Goal: Task Accomplishment & Management: Use online tool/utility

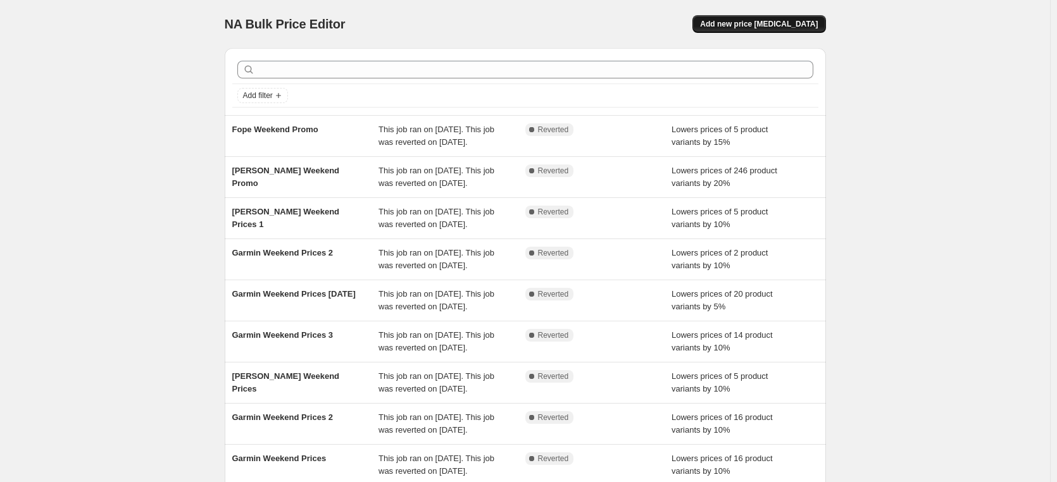
click at [763, 24] on span "Add new price [MEDICAL_DATA]" at bounding box center [759, 24] width 118 height 10
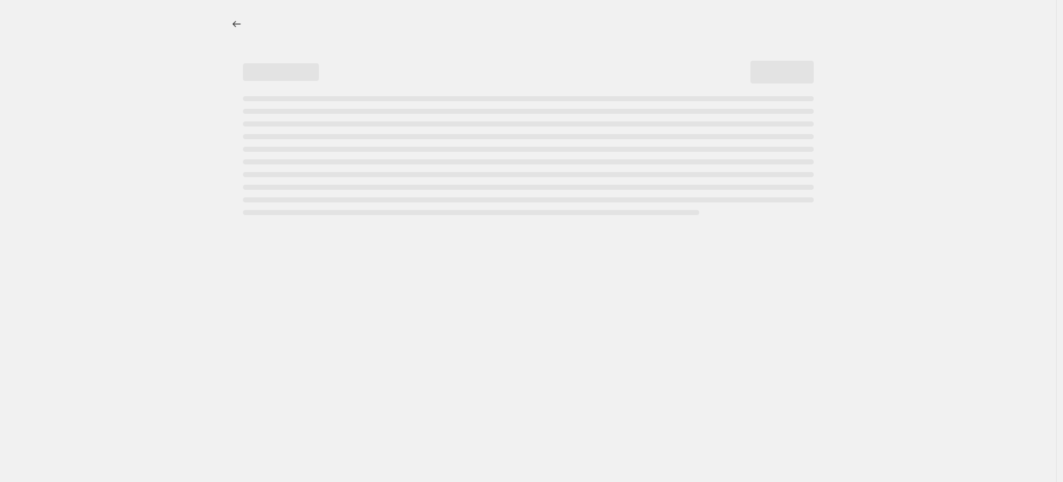
select select "percentage"
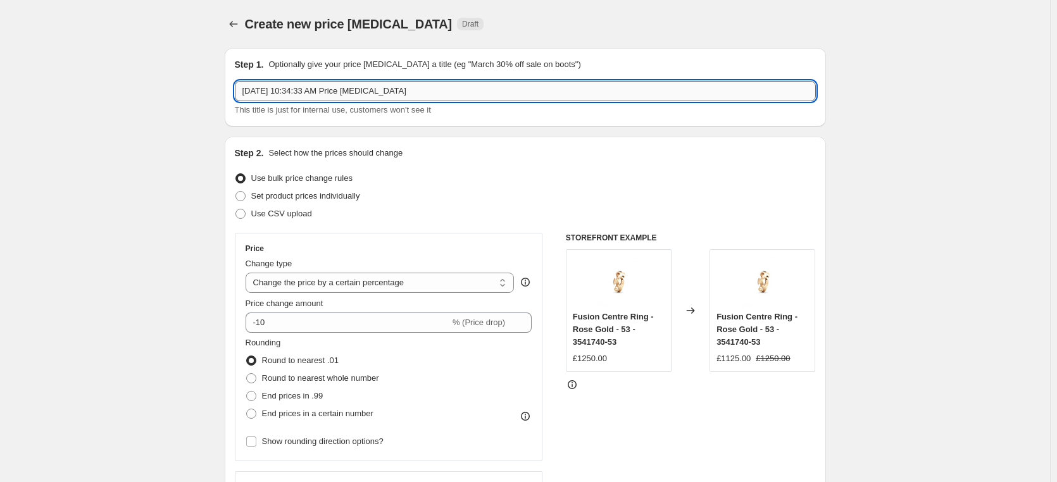
click at [463, 96] on input "[DATE] 10:34:33 AM Price [MEDICAL_DATA]" at bounding box center [525, 91] width 581 height 20
drag, startPoint x: 439, startPoint y: 93, endPoint x: 226, endPoint y: 89, distance: 212.7
click at [227, 89] on div "Step 1. Optionally give your price [MEDICAL_DATA] a title (eg "March 30% off sa…" at bounding box center [525, 87] width 601 height 78
type input "[PERSON_NAME] 20% off"
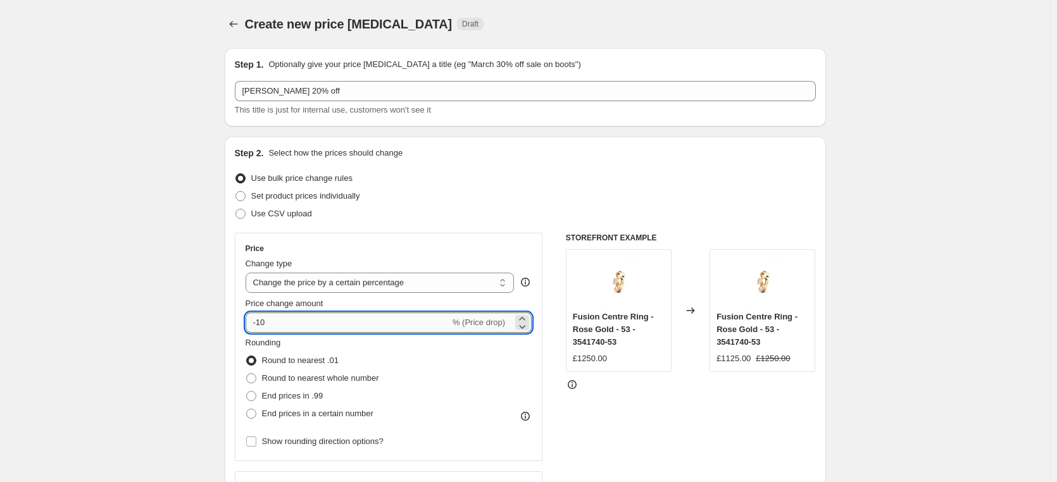
click at [320, 328] on input "-10" at bounding box center [348, 323] width 204 height 20
type input "-1"
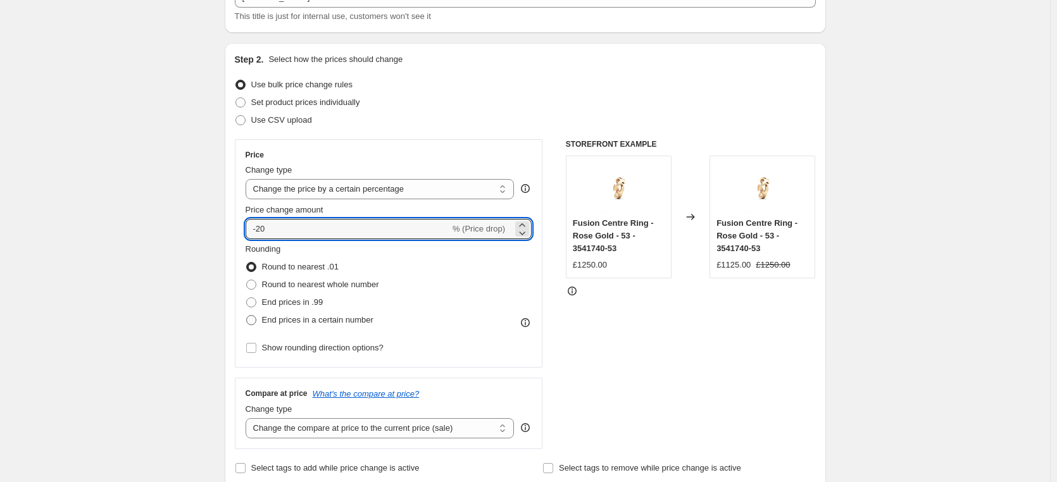
scroll to position [127, 0]
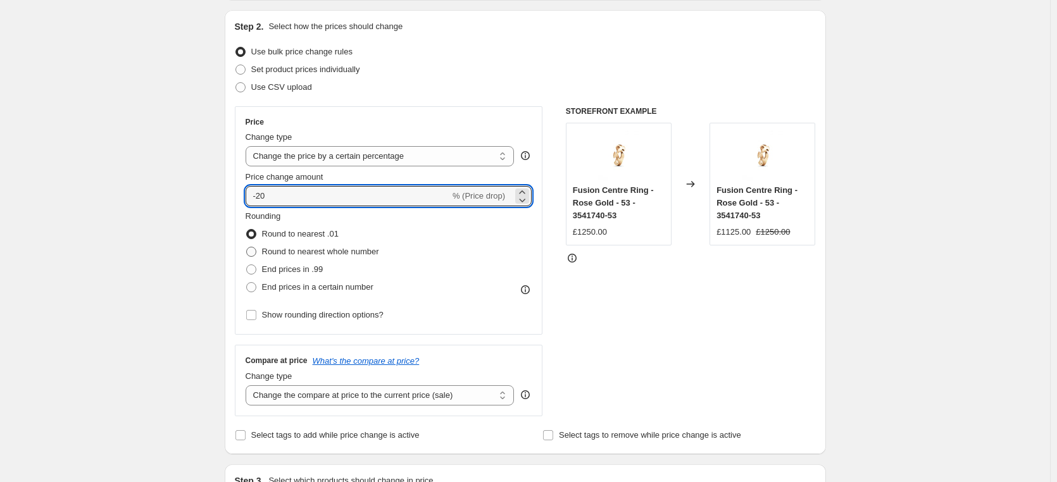
type input "-20"
drag, startPoint x: 255, startPoint y: 254, endPoint x: 354, endPoint y: 260, distance: 98.9
click at [254, 253] on span at bounding box center [251, 252] width 10 height 10
click at [247, 247] on input "Round to nearest whole number" at bounding box center [246, 247] width 1 height 1
radio input "true"
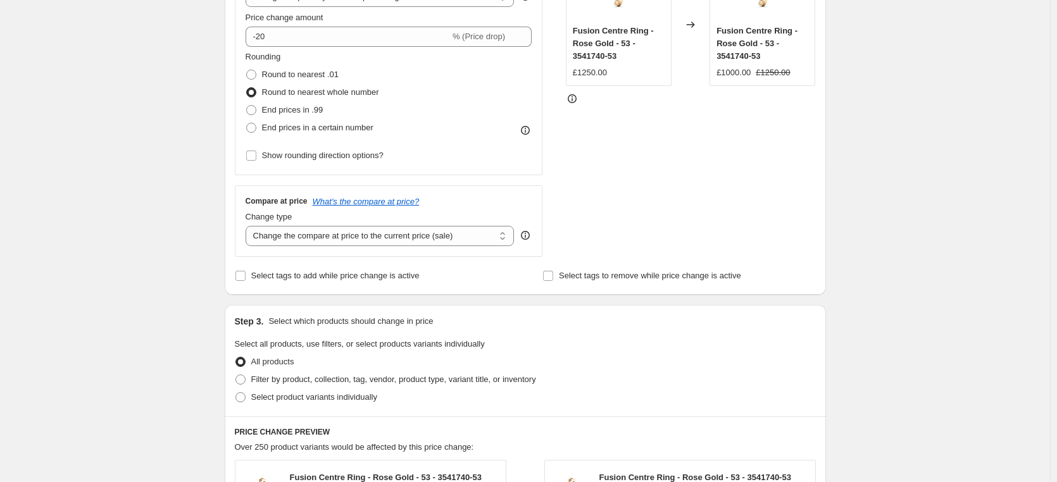
scroll to position [316, 0]
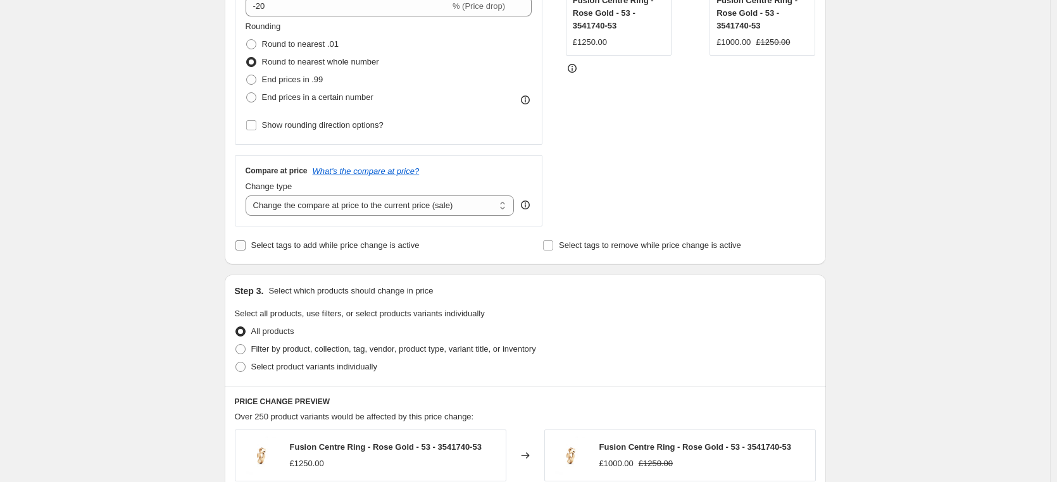
click at [240, 249] on input "Select tags to add while price change is active" at bounding box center [240, 246] width 10 height 10
checkbox input "true"
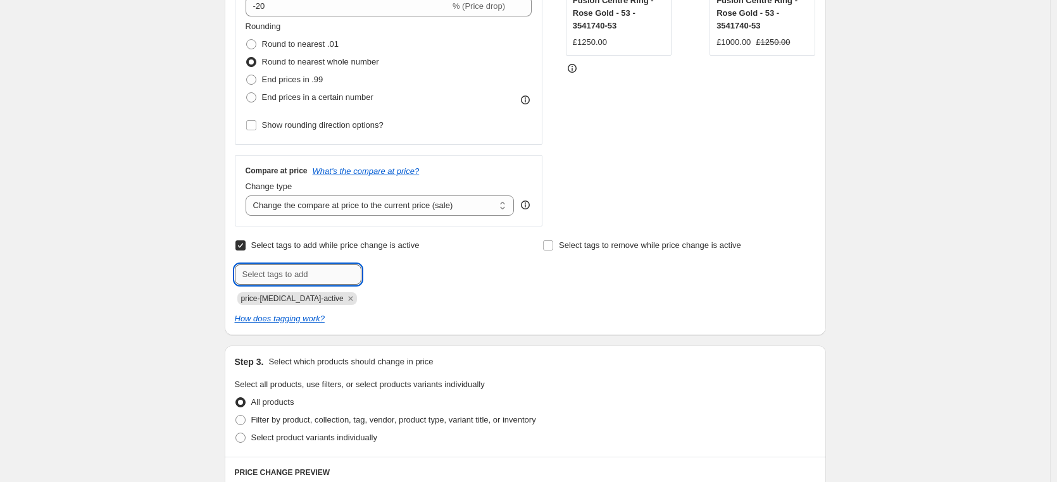
click at [299, 273] on input "text" at bounding box center [298, 275] width 127 height 20
type input "pfs:label-Limited Time Promotion"
click at [418, 273] on span "pfs:label-Li..." at bounding box center [412, 273] width 47 height 9
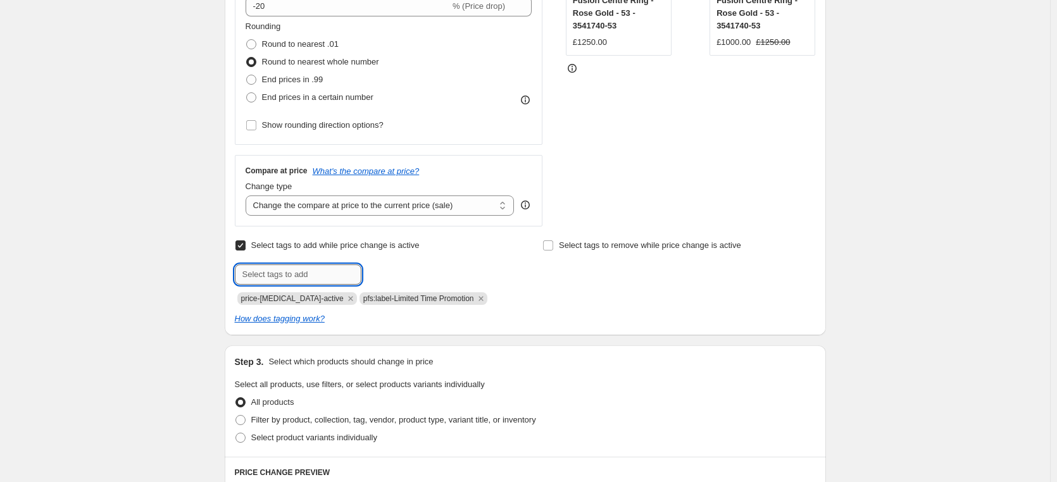
click at [323, 273] on input "text" at bounding box center [298, 275] width 127 height 20
click at [311, 277] on input "text" at bounding box center [298, 275] width 127 height 20
paste input "pfs:labelbg-#C1995d"
type input "pfs:labelbg-#C1995d"
click at [401, 280] on button "Add pfs:labelbg-..." at bounding box center [406, 274] width 82 height 18
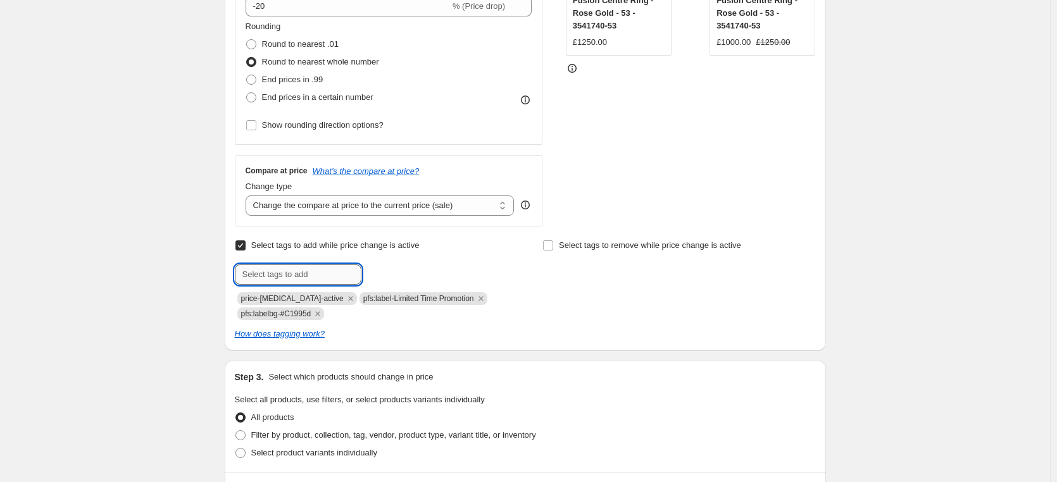
click at [291, 277] on input "text" at bounding box center [298, 275] width 127 height 20
paste input "pfs:labeltext-#faf9f9"
type input "pfs:labeltext-#faf9f9"
click at [395, 275] on span "pfs:labeltex..." at bounding box center [413, 273] width 49 height 9
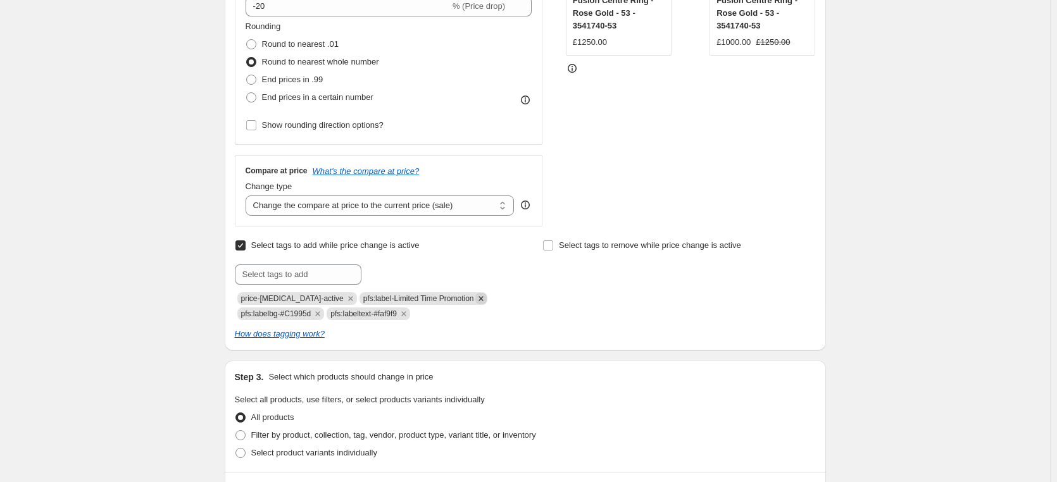
click at [481, 301] on icon "Remove pfs:label-Limited Time Promotion" at bounding box center [480, 298] width 11 height 11
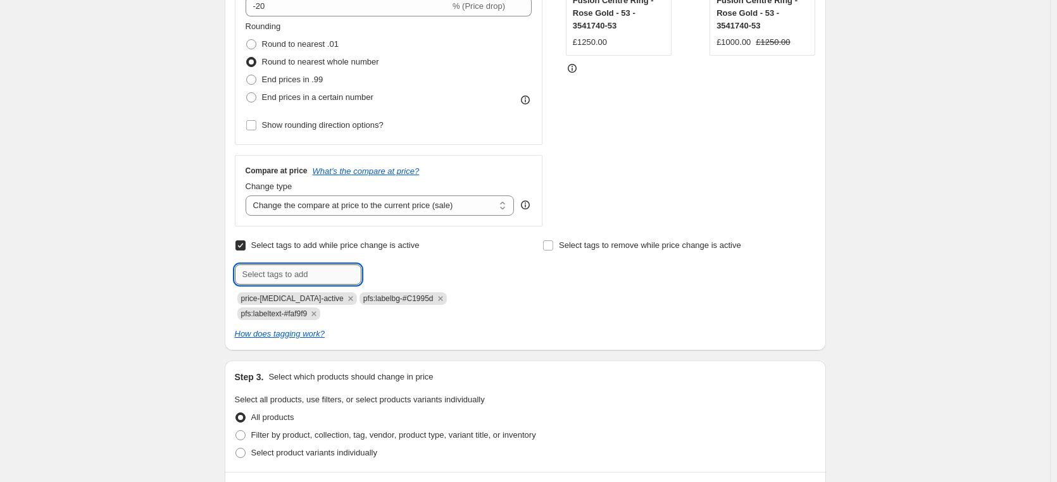
click at [272, 272] on input "text" at bounding box center [298, 275] width 127 height 20
type input "pfs:label-Flash Offer"
click at [407, 275] on span "pfs:label-Fl..." at bounding box center [412, 273] width 47 height 9
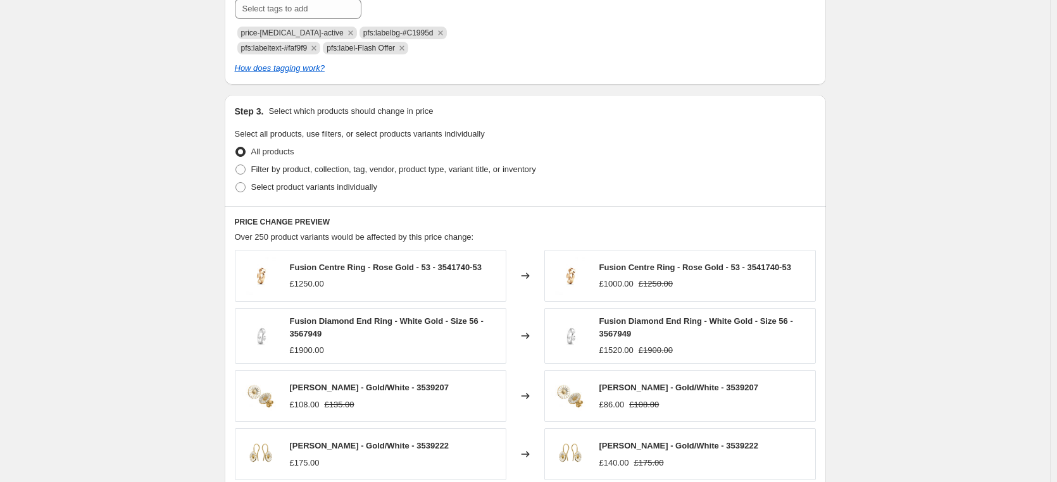
scroll to position [696, 0]
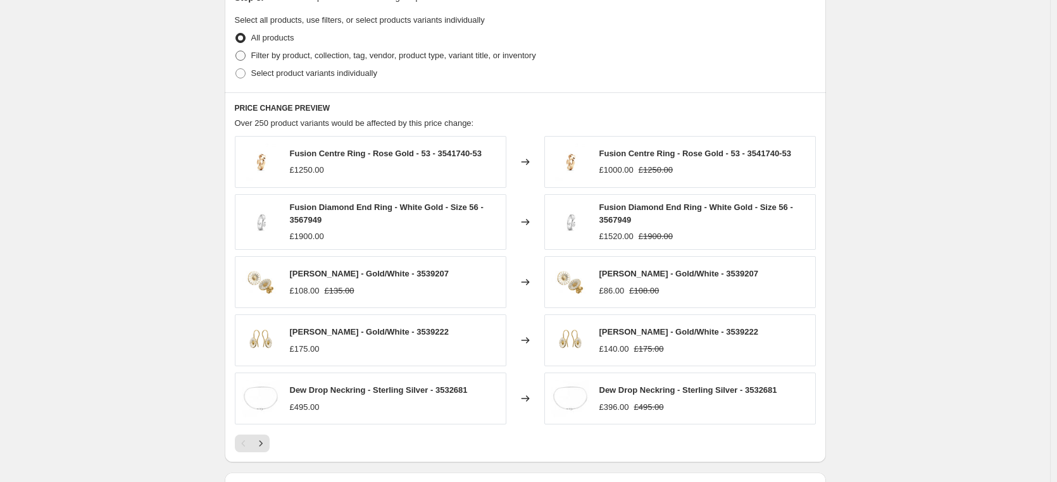
click at [242, 58] on span at bounding box center [240, 56] width 10 height 10
click at [236, 51] on input "Filter by product, collection, tag, vendor, product type, variant title, or inv…" at bounding box center [235, 51] width 1 height 1
radio input "true"
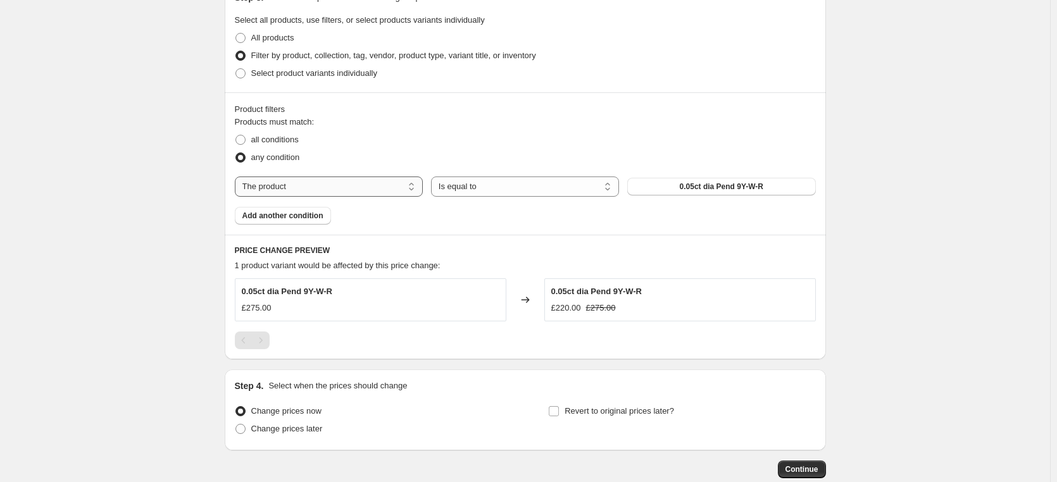
click at [362, 187] on select "The product The product's collection The product's tag The product's vendor The…" at bounding box center [329, 187] width 188 height 20
select select "collection"
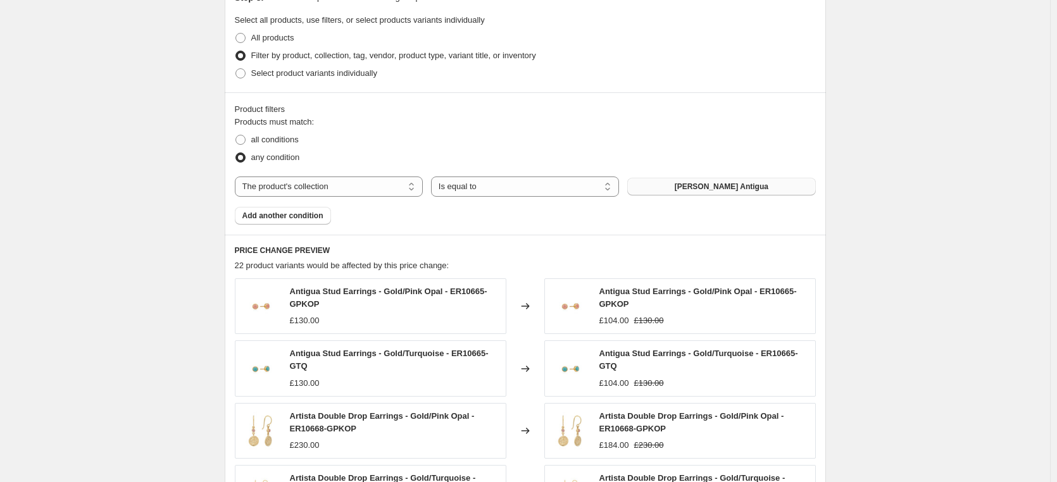
click at [673, 187] on button "[PERSON_NAME] Antigua" at bounding box center [721, 187] width 188 height 18
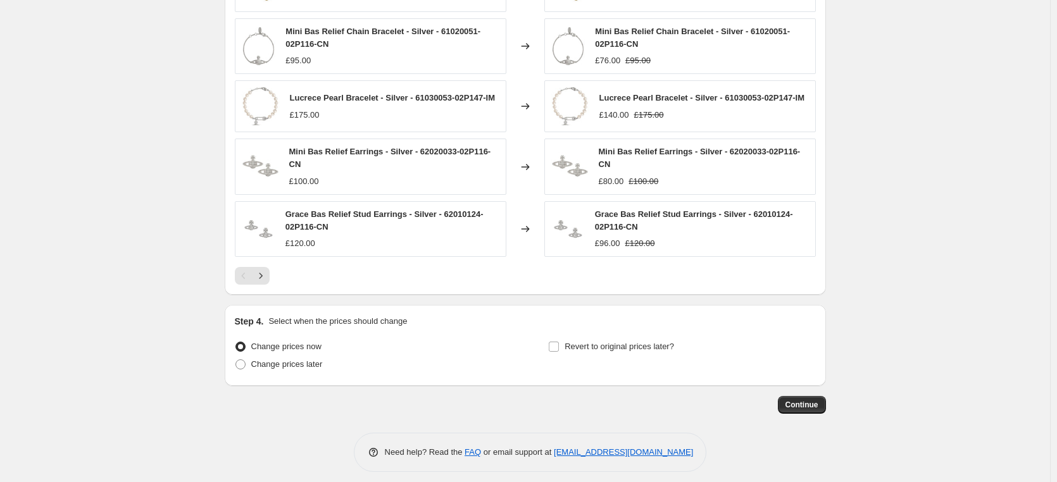
scroll to position [1032, 0]
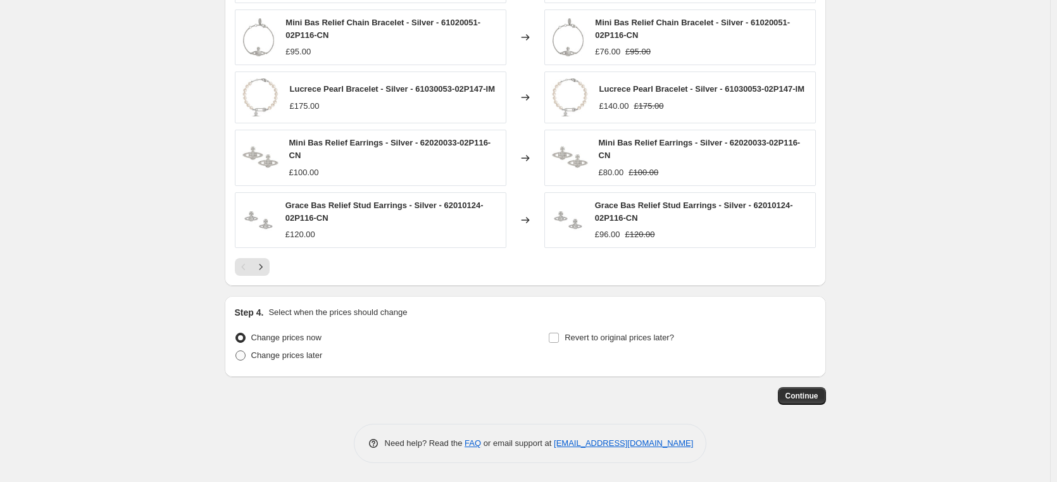
click at [244, 358] on span at bounding box center [240, 356] width 10 height 10
click at [236, 351] on input "Change prices later" at bounding box center [235, 351] width 1 height 1
radio input "true"
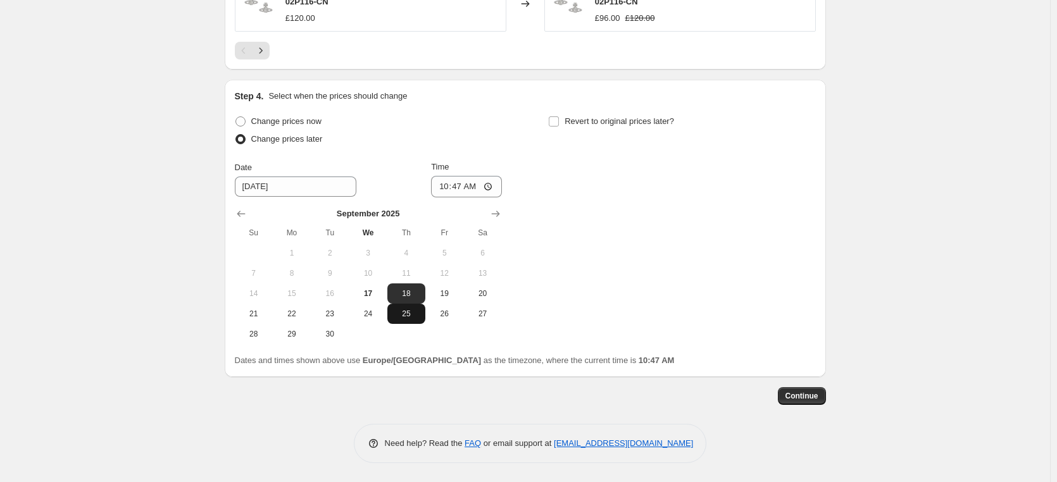
scroll to position [1248, 0]
click at [301, 191] on input "[DATE]" at bounding box center [296, 187] width 122 height 20
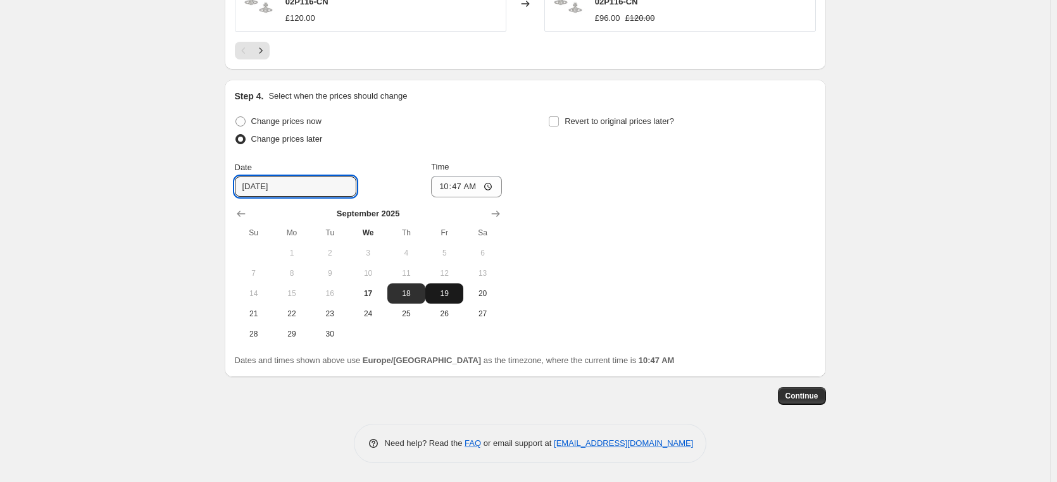
click at [450, 294] on span "19" at bounding box center [444, 294] width 28 height 10
type input "[DATE]"
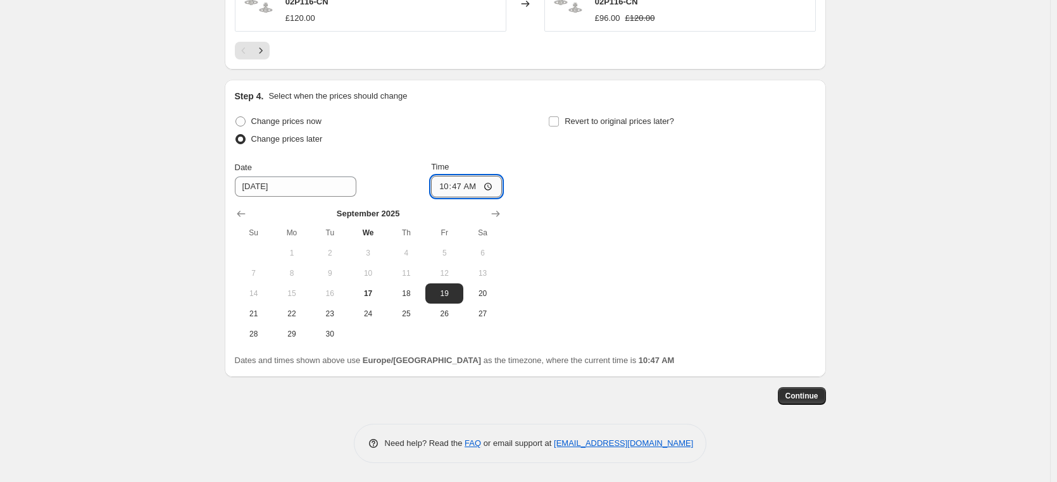
click at [494, 187] on input "10:47" at bounding box center [466, 187] width 71 height 22
type input "16:50"
click at [558, 122] on input "Revert to original prices later?" at bounding box center [554, 121] width 10 height 10
checkbox input "true"
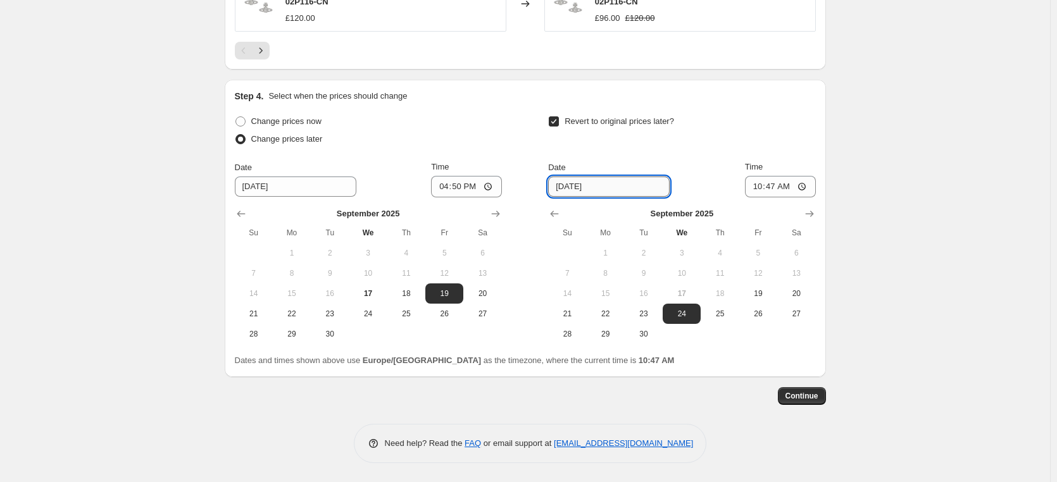
click at [612, 185] on input "[DATE]" at bounding box center [609, 187] width 122 height 20
click at [601, 315] on span "22" at bounding box center [606, 314] width 28 height 10
type input "[DATE]"
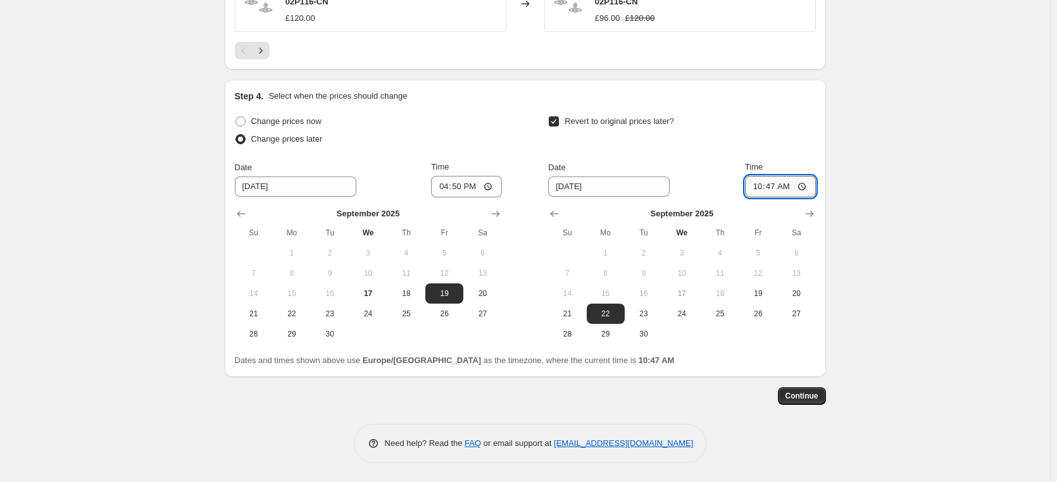
click at [805, 186] on input "10:47" at bounding box center [780, 187] width 71 height 22
type input "08:30"
click at [801, 399] on span "Continue" at bounding box center [802, 396] width 33 height 10
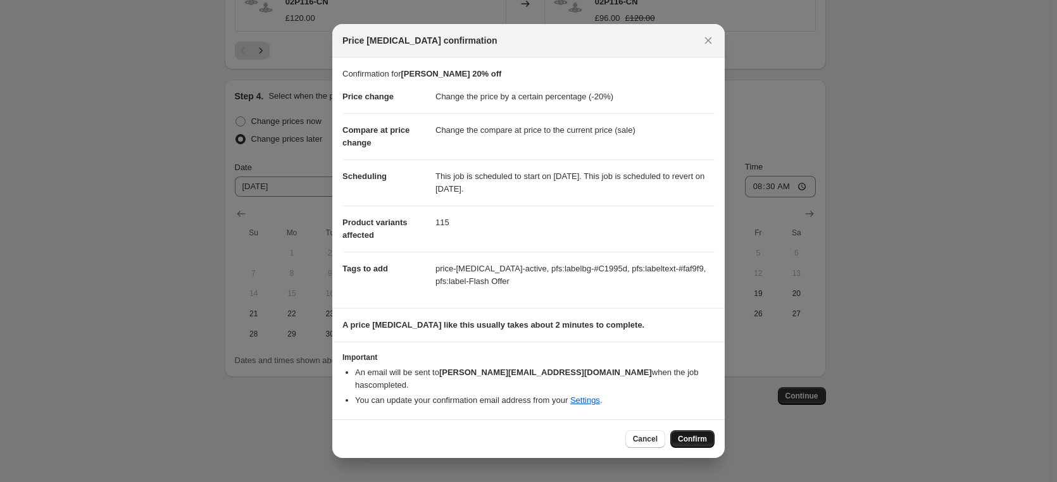
click at [692, 434] on span "Confirm" at bounding box center [692, 439] width 29 height 10
type input "[PERSON_NAME] 20% off"
